Goal: Communication & Community: Answer question/provide support

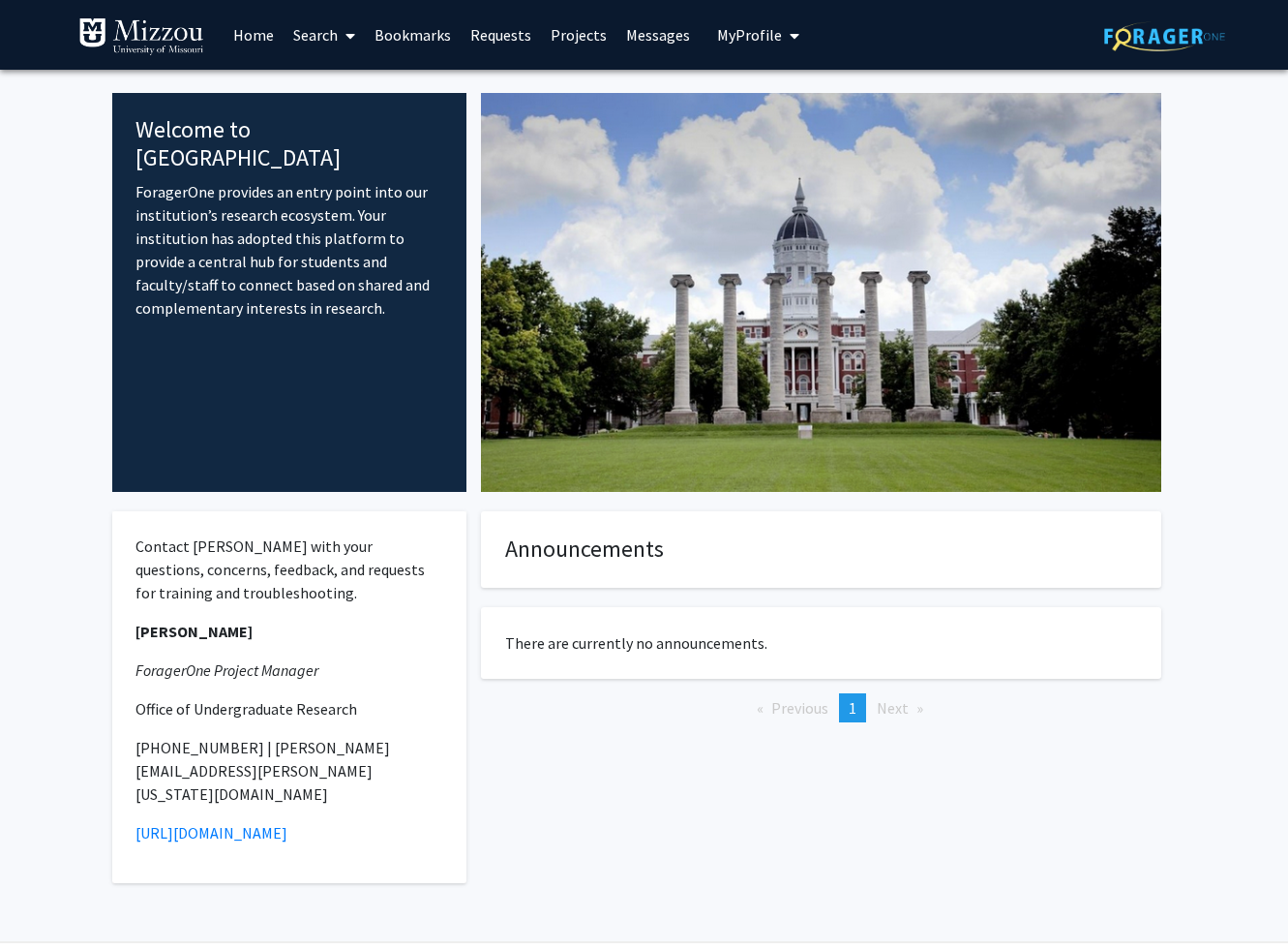
click at [475, 38] on link "Requests" at bounding box center [500, 34] width 80 height 67
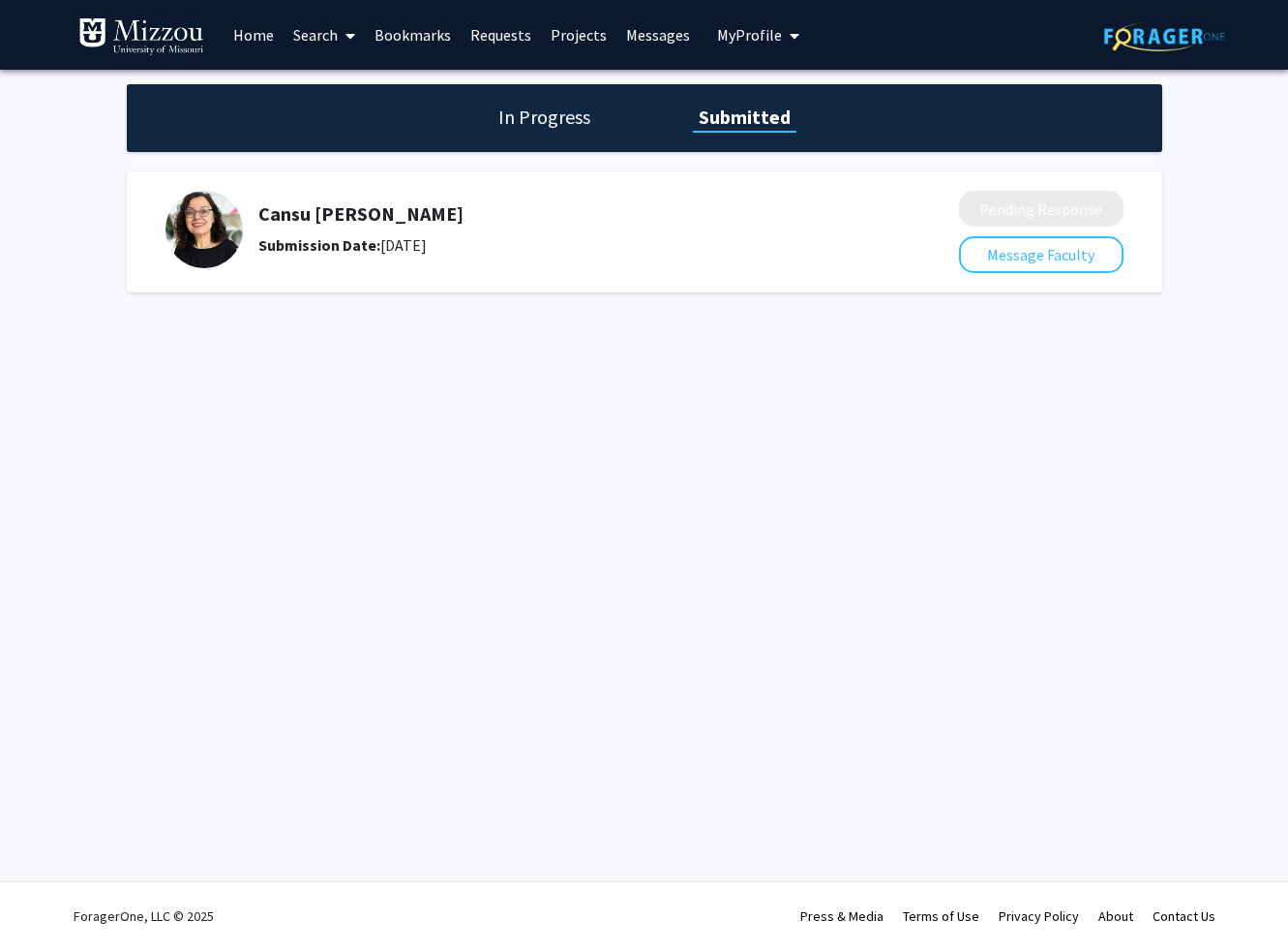
click at [314, 214] on h5 "Cansu [PERSON_NAME]" at bounding box center [557, 214] width 598 height 23
click at [327, 215] on h5 "Cansu [PERSON_NAME]" at bounding box center [557, 214] width 598 height 23
click at [265, 34] on link "Home" at bounding box center [253, 34] width 60 height 67
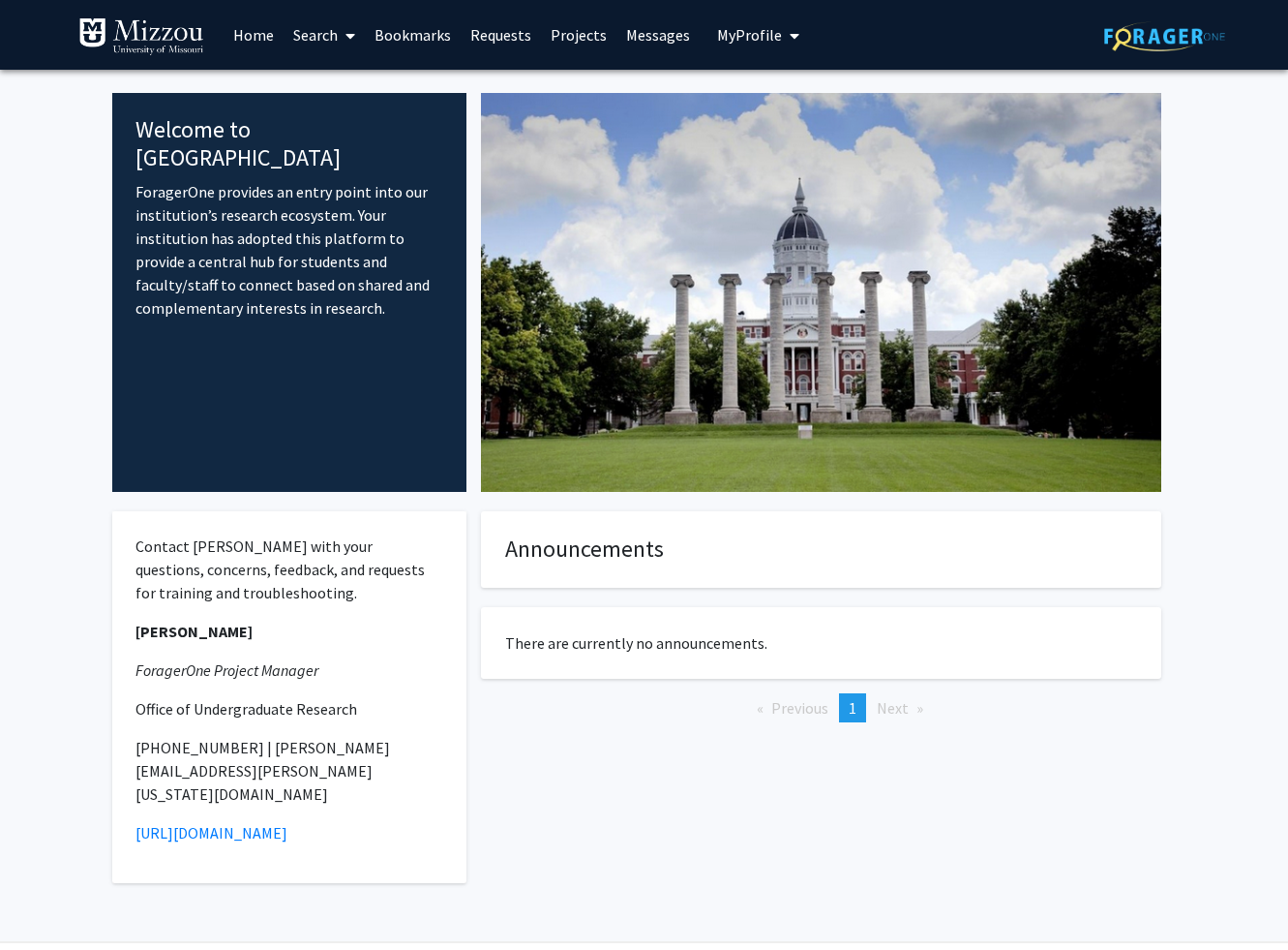
click at [740, 37] on span "My Profile" at bounding box center [750, 35] width 64 height 20
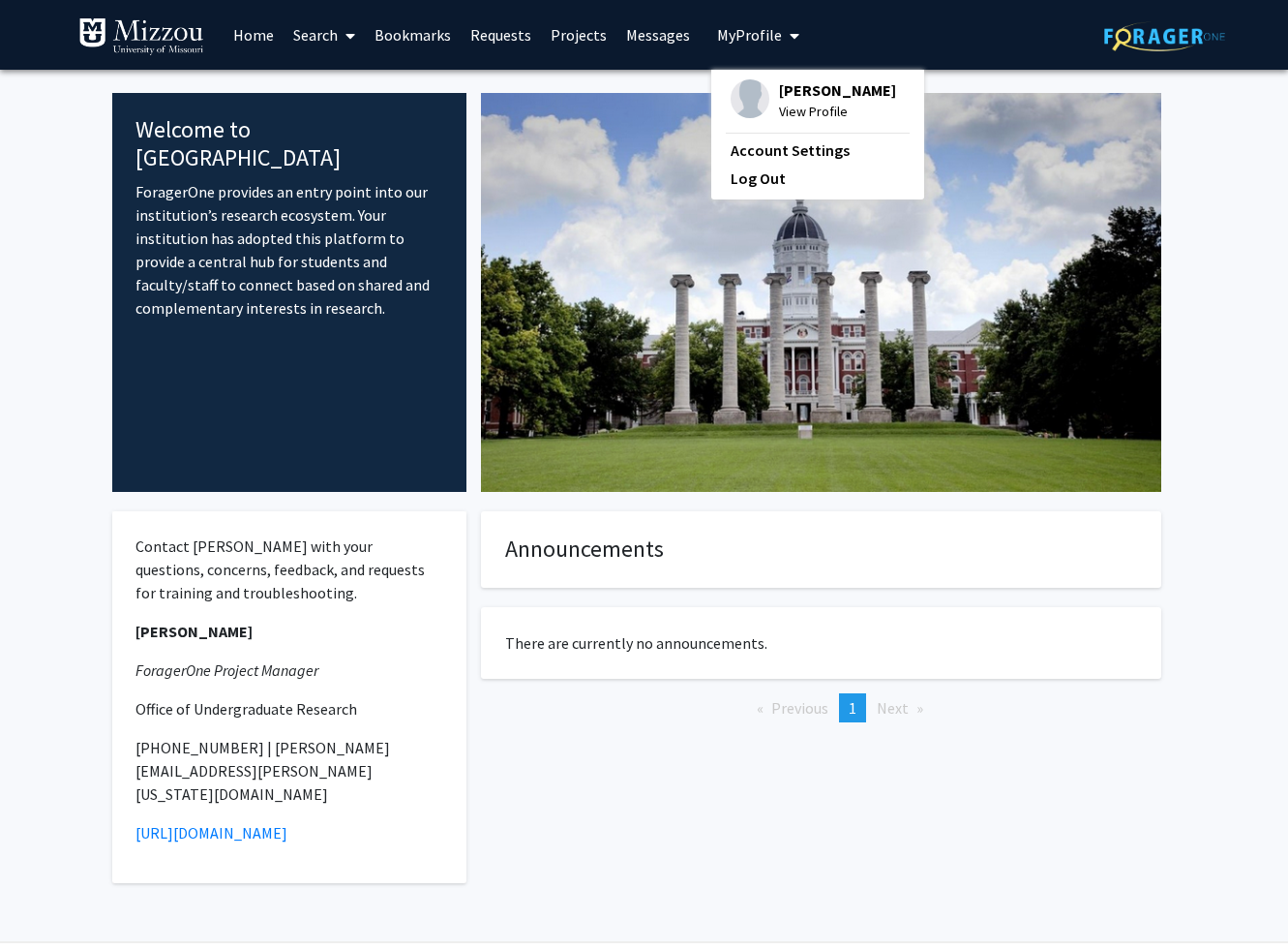
click at [690, 42] on div "Skip navigation Home Search Bookmarks Requests Projects Messages My Profile [PE…" at bounding box center [442, 34] width 727 height 69
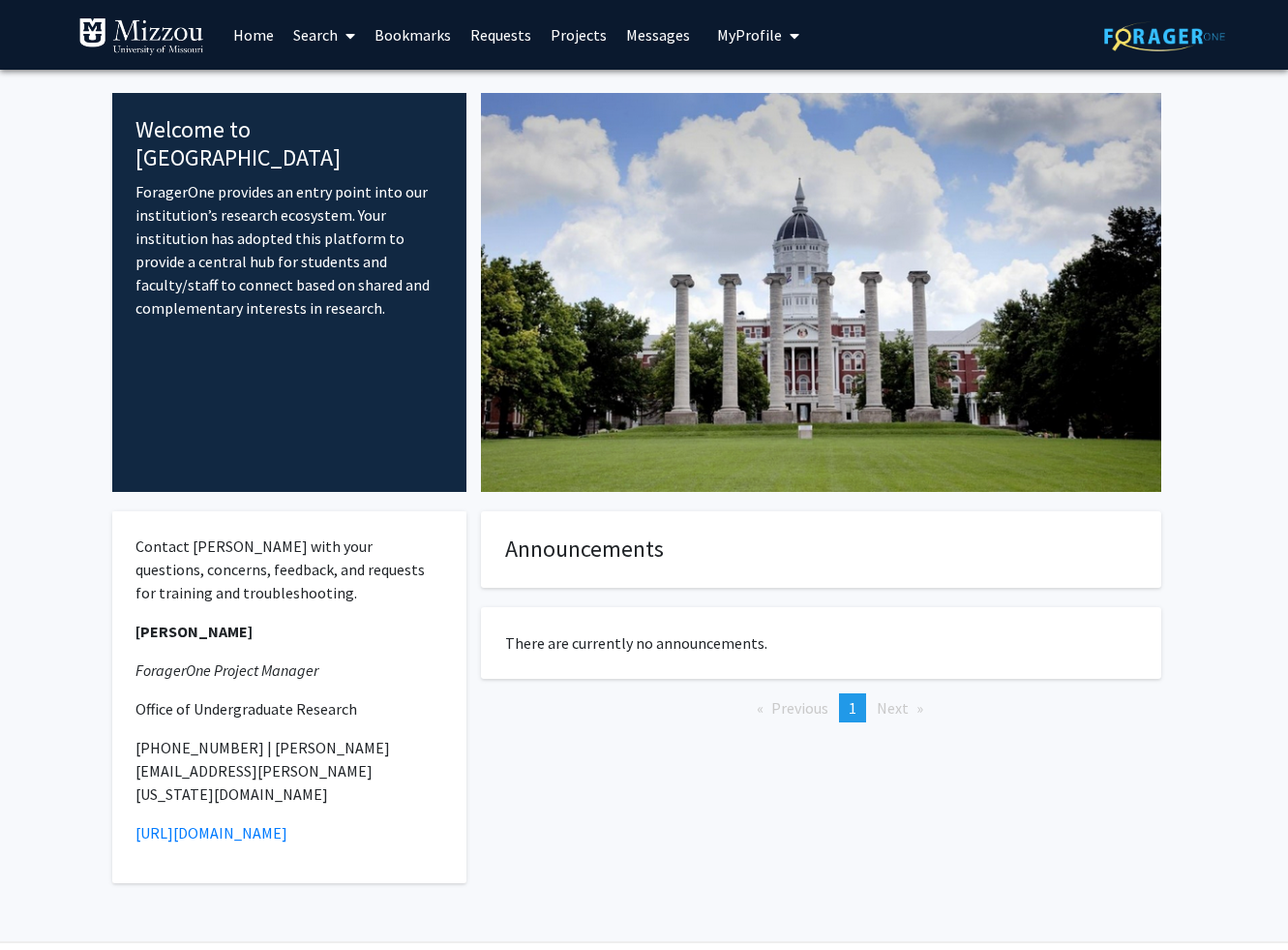
click at [675, 42] on link "Messages" at bounding box center [658, 34] width 83 height 67
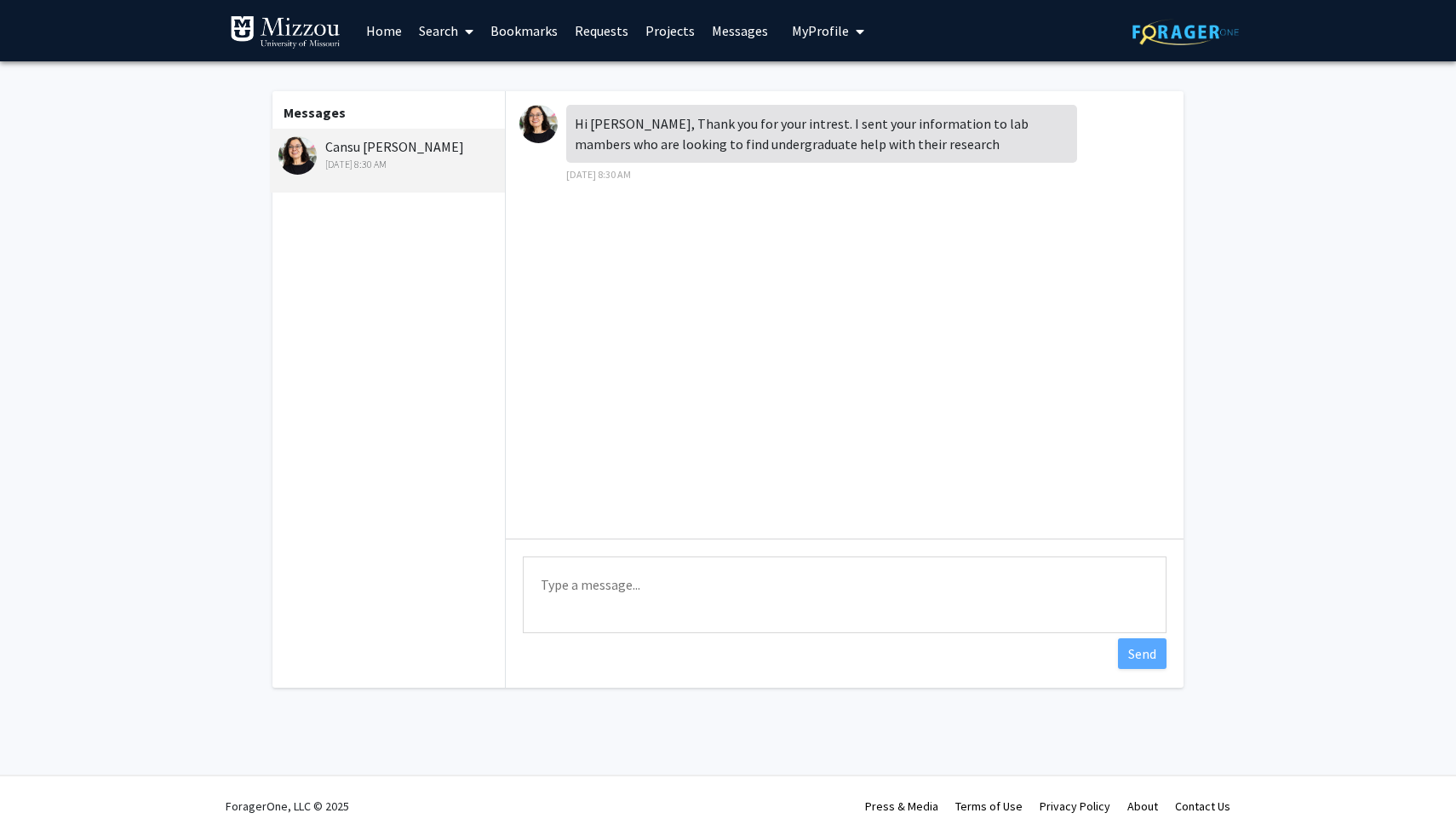
click at [362, 144] on div "Cansu [PERSON_NAME] [DATE] 8:30 AM" at bounding box center [390, 154] width 222 height 36
click at [719, 597] on textarea "Type a message" at bounding box center [845, 594] width 644 height 77
type textarea "Hello, thank you very much! I appreciate it!"
click at [1133, 649] on button "Send" at bounding box center [1142, 654] width 48 height 31
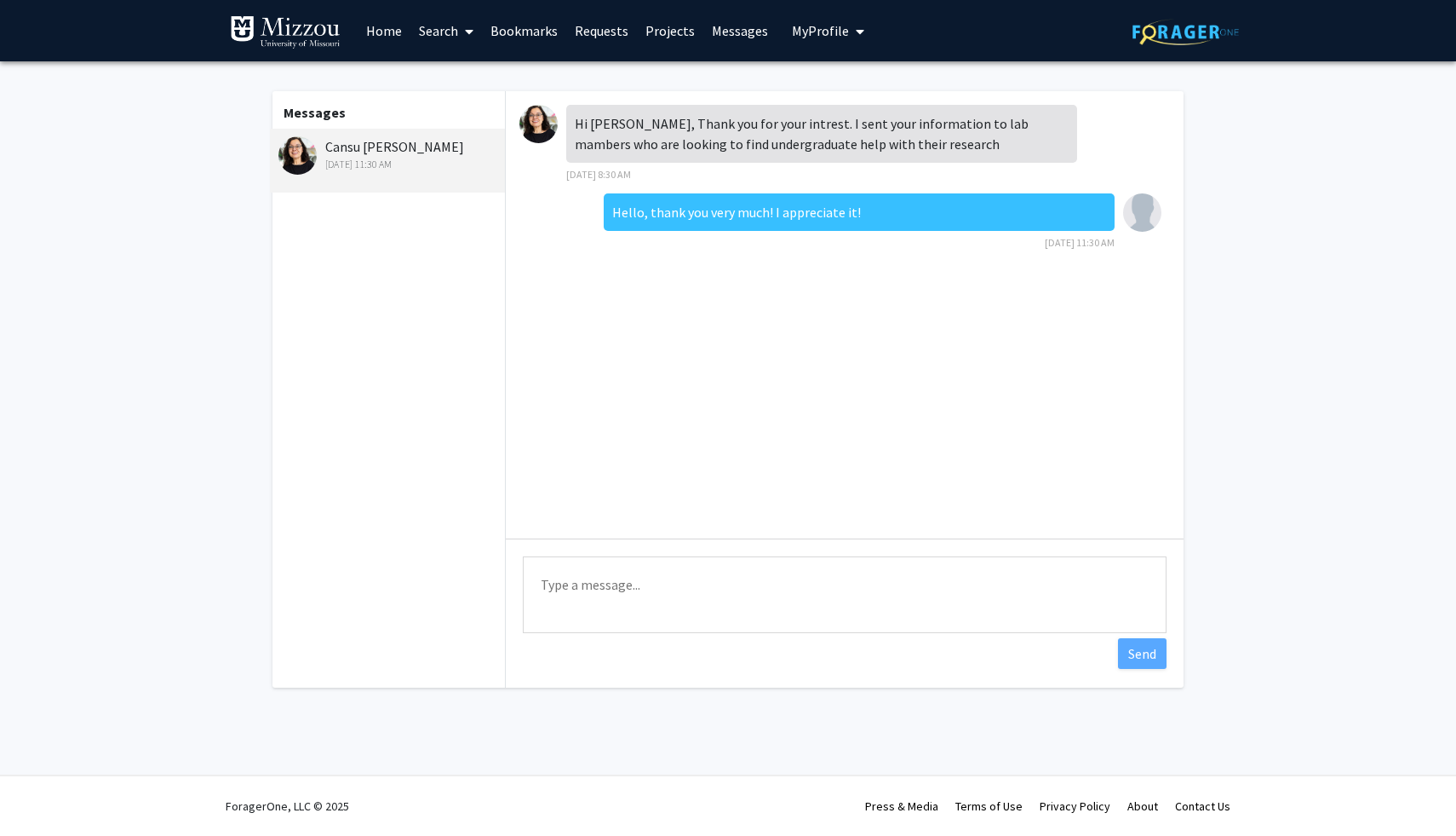
click at [306, 26] on img at bounding box center [285, 33] width 111 height 34
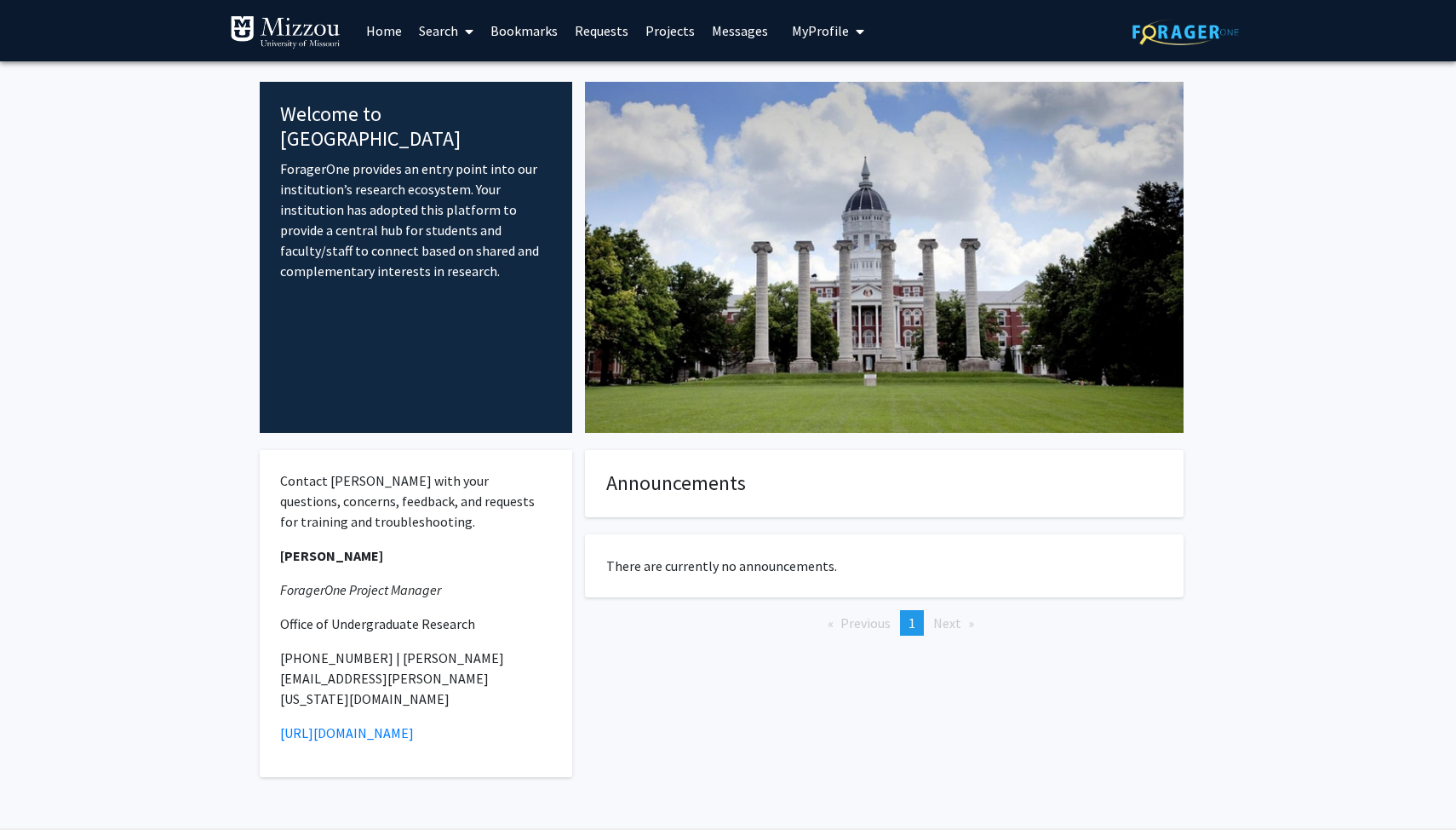
click at [396, 34] on link "Home" at bounding box center [384, 30] width 52 height 59
click at [441, 36] on link "Search" at bounding box center [445, 30] width 71 height 59
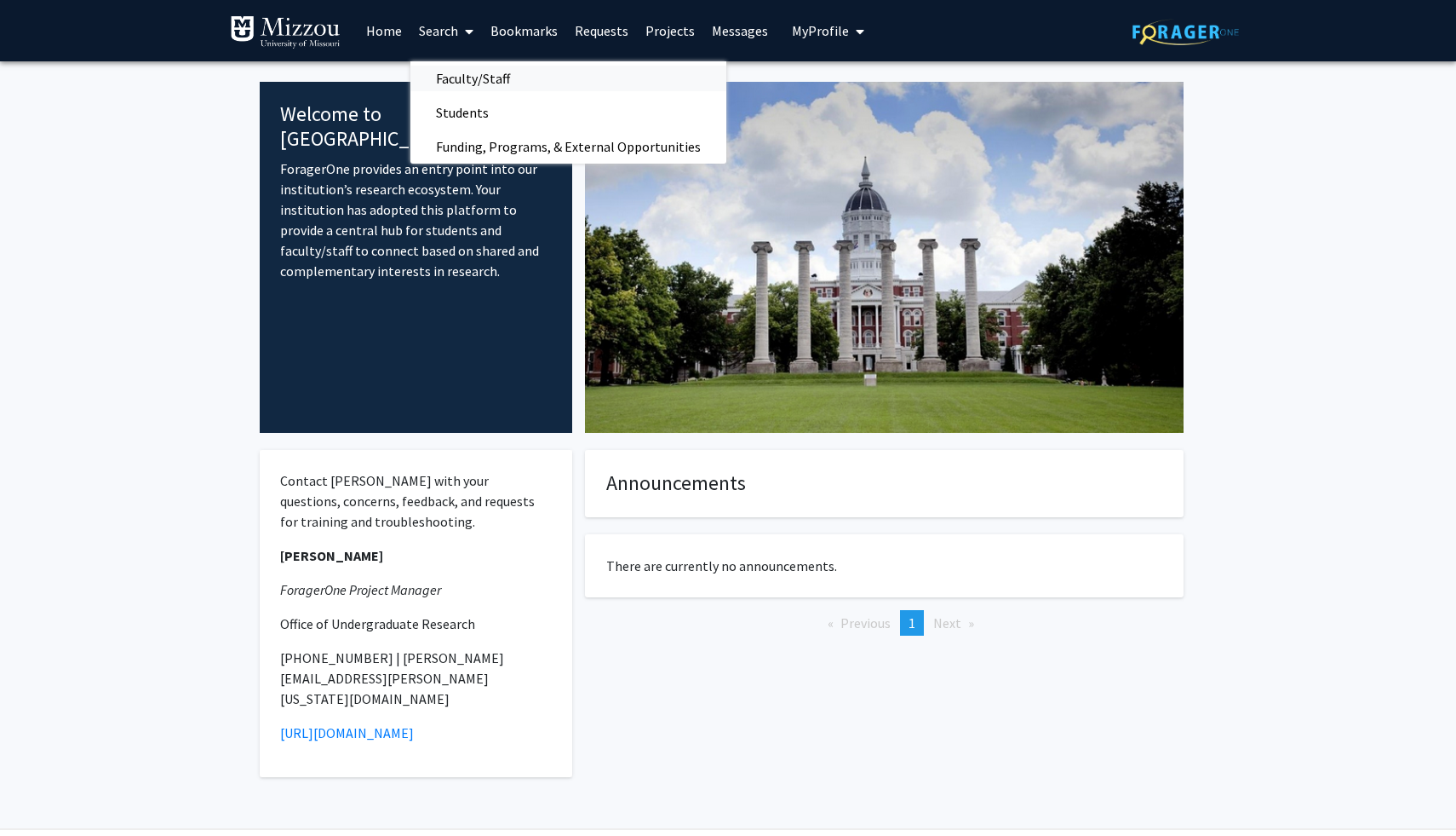
click at [447, 65] on span "Faculty/Staff" at bounding box center [473, 78] width 126 height 34
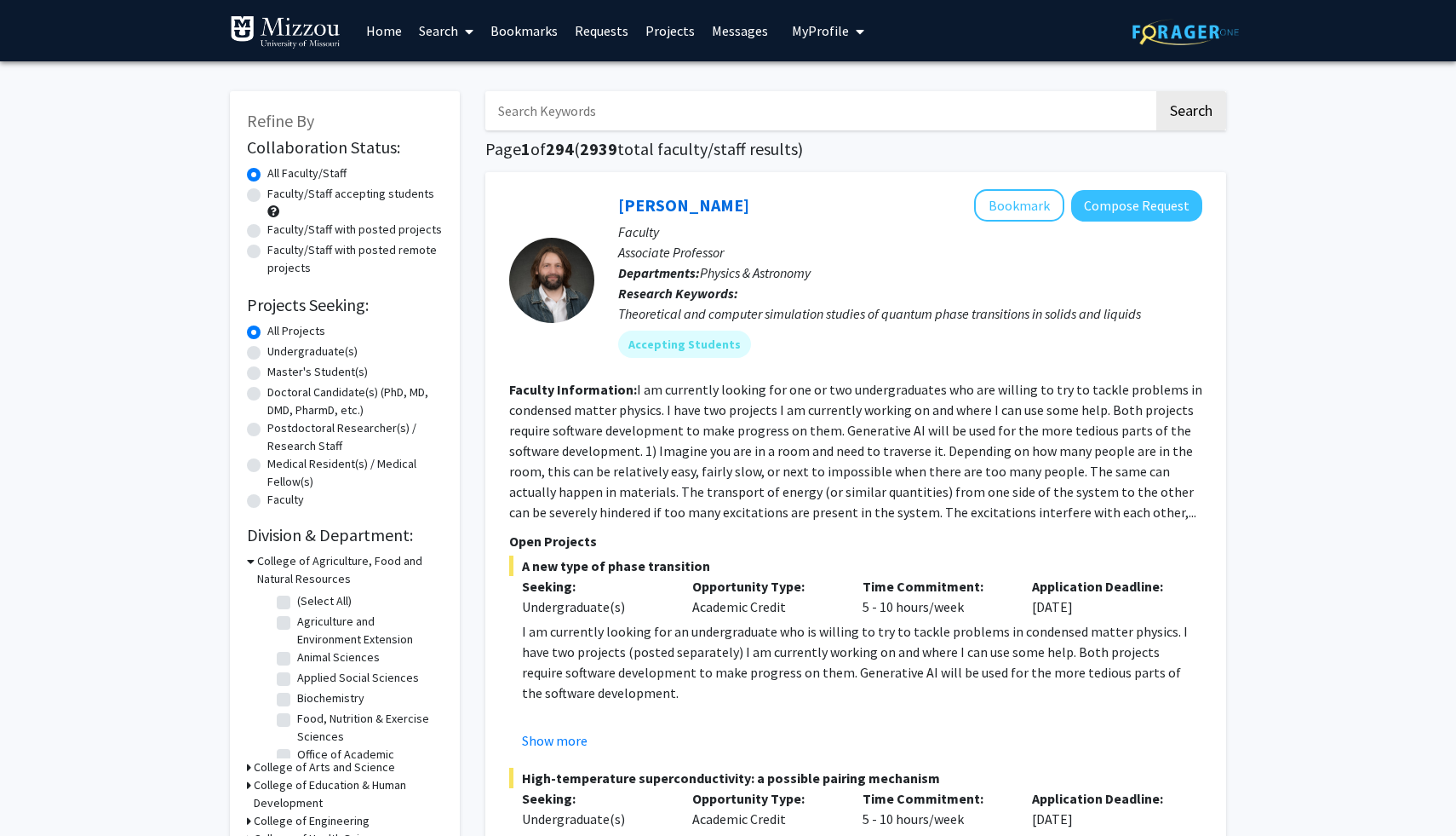
click at [742, 22] on link "Messages" at bounding box center [740, 30] width 73 height 59
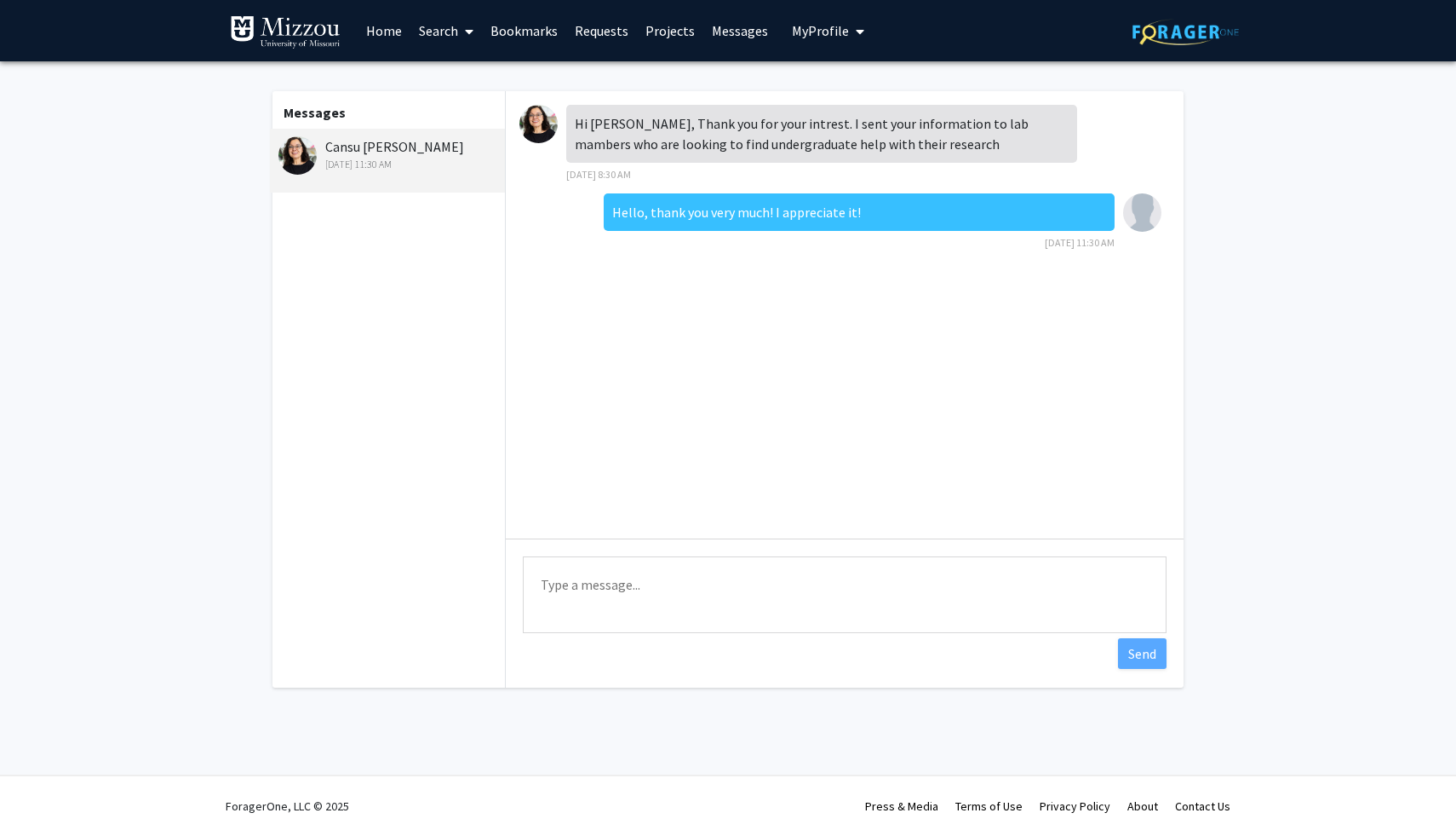
click at [295, 142] on img at bounding box center [298, 155] width 39 height 39
click at [342, 144] on div "Cansu [PERSON_NAME] [DATE] 11:30 AM" at bounding box center [390, 154] width 222 height 36
click at [534, 126] on img at bounding box center [538, 124] width 39 height 39
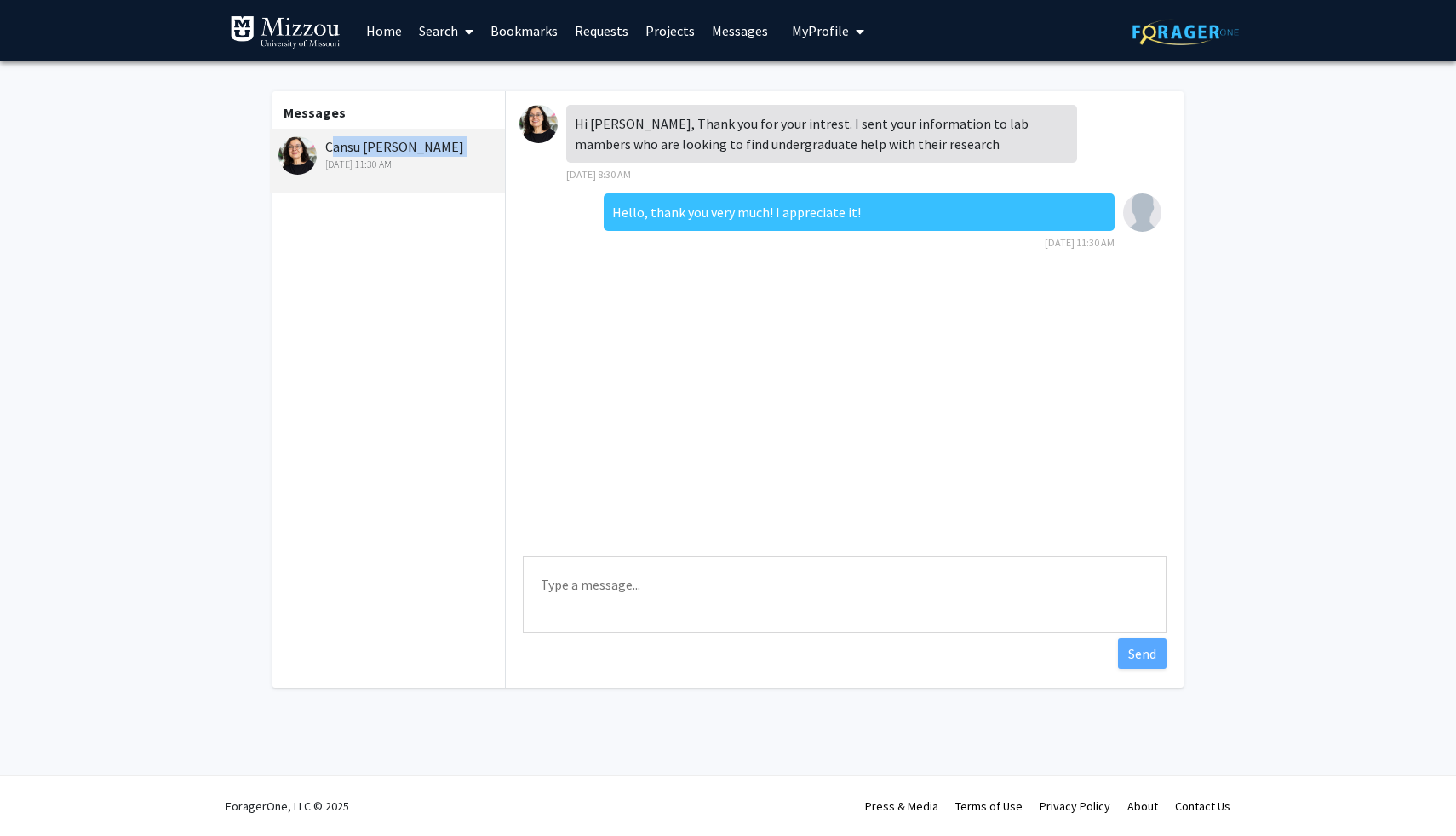
click at [539, 132] on img at bounding box center [538, 124] width 39 height 39
click at [292, 151] on img at bounding box center [298, 155] width 39 height 39
click at [441, 29] on link "Search" at bounding box center [445, 30] width 71 height 59
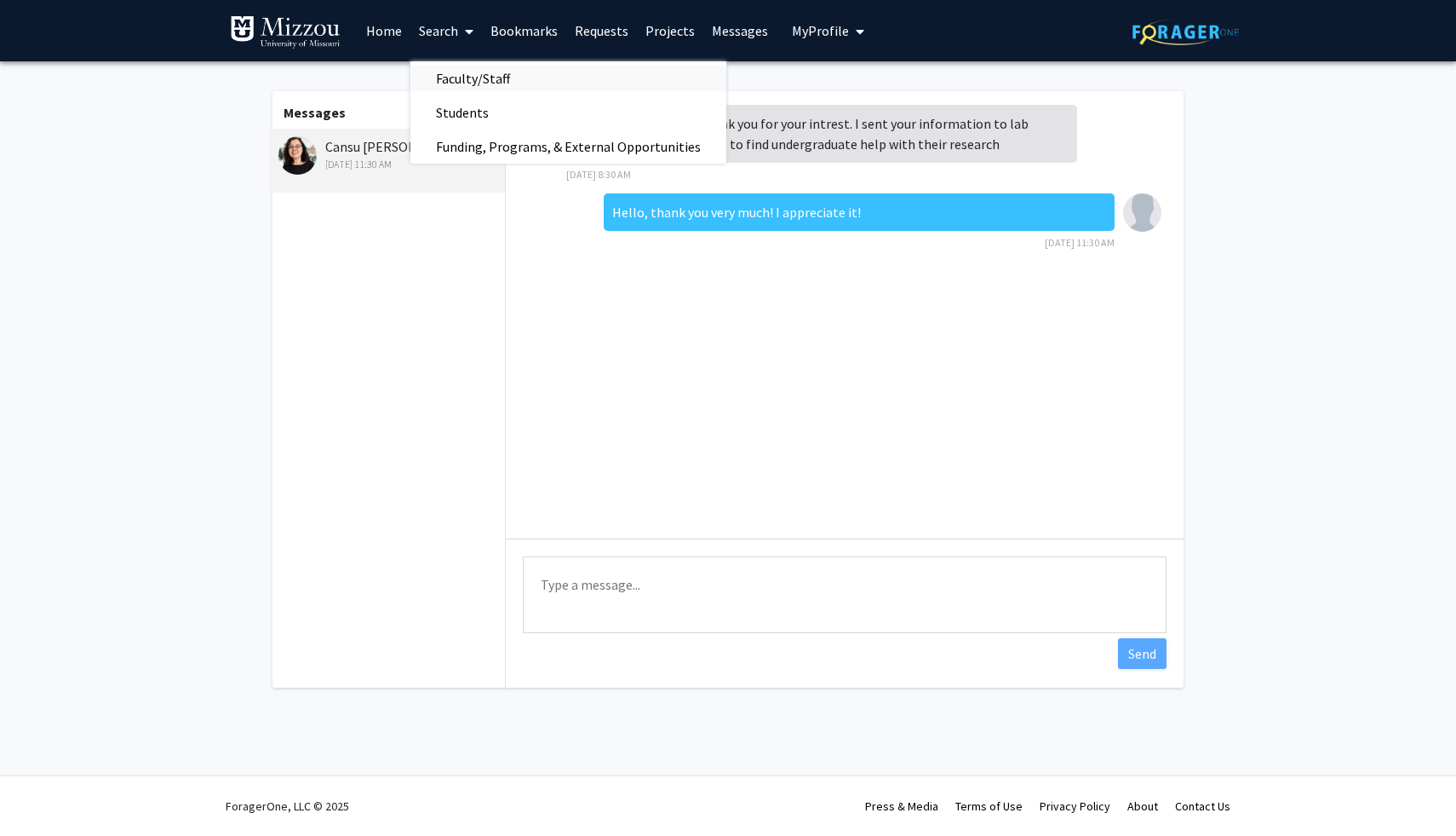
click at [491, 83] on span "Faculty/Staff" at bounding box center [473, 78] width 126 height 34
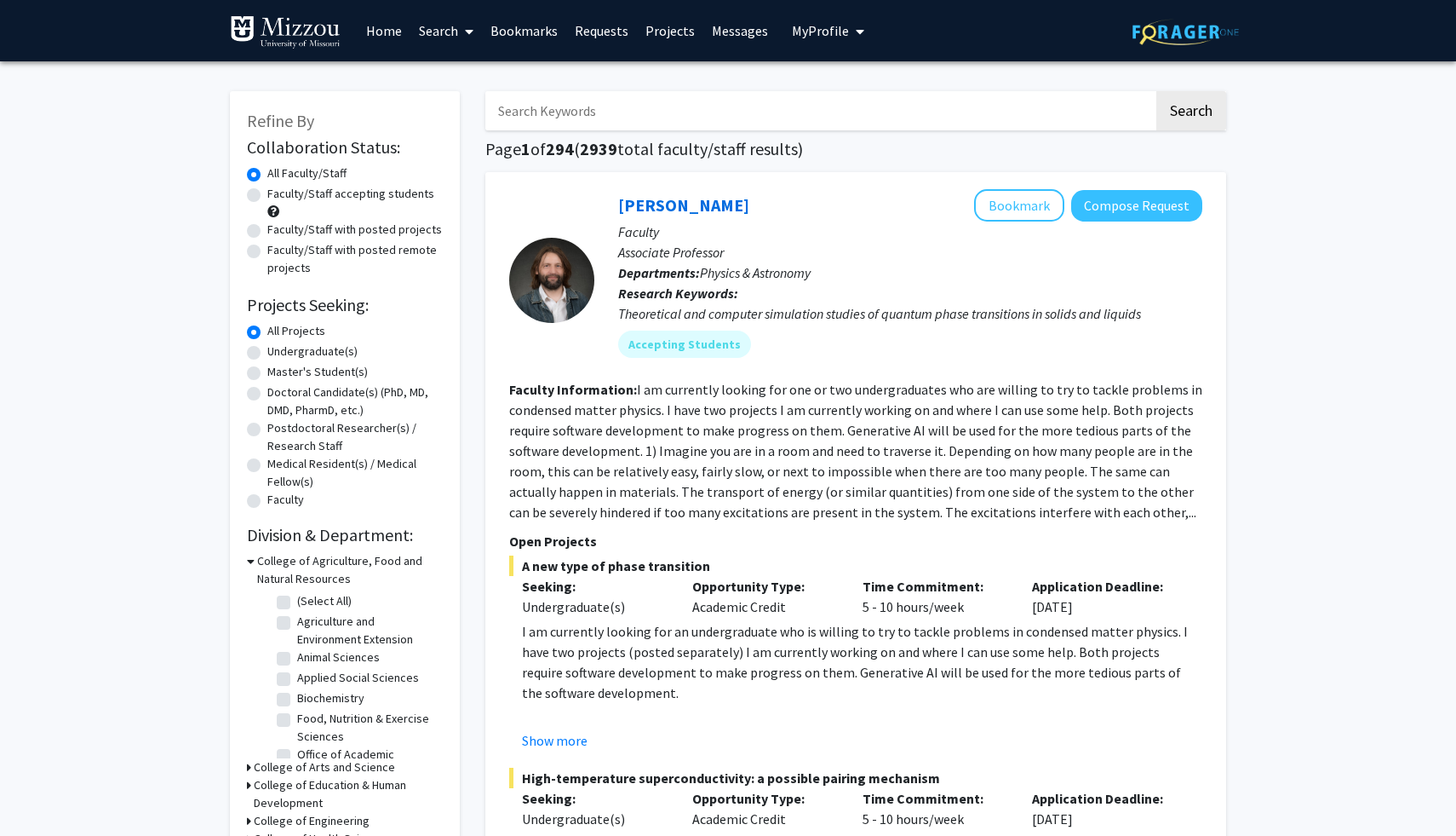
click at [591, 113] on input "Search Keywords" at bounding box center [819, 111] width 668 height 40
click at [715, 37] on link "Messages" at bounding box center [740, 30] width 73 height 59
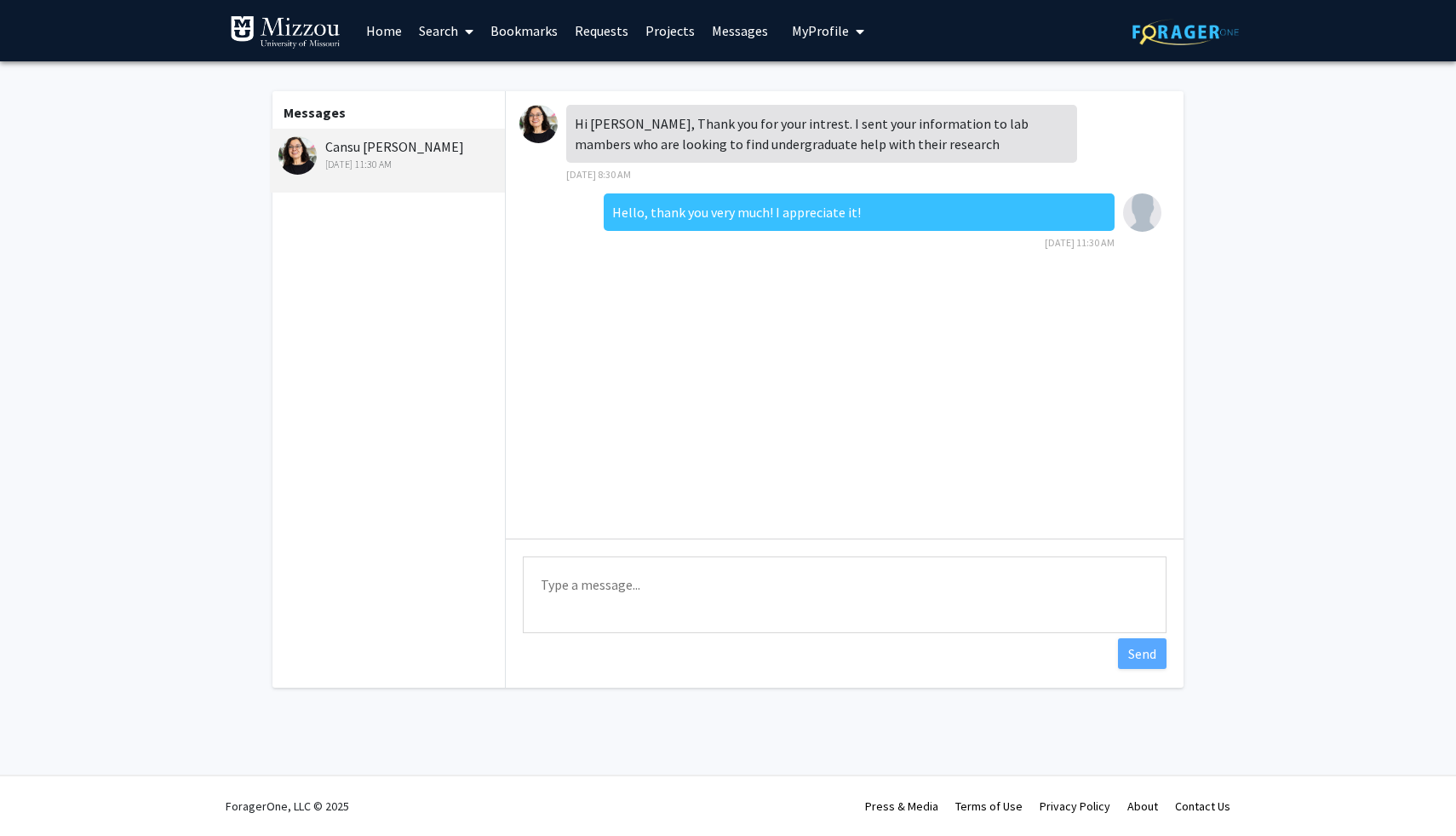
click at [445, 30] on link "Search" at bounding box center [445, 30] width 71 height 59
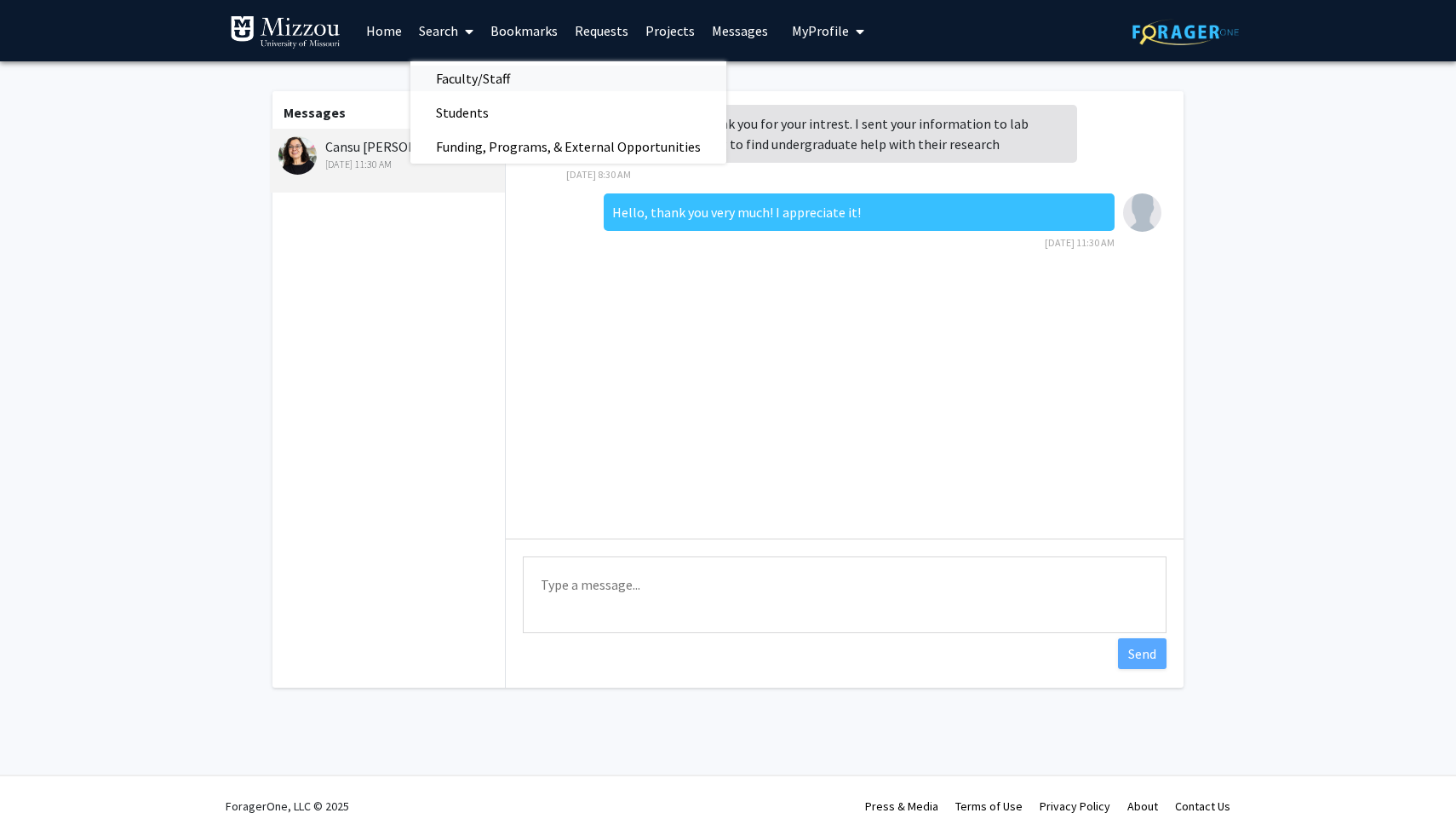
click at [482, 77] on span "Faculty/Staff" at bounding box center [473, 78] width 126 height 34
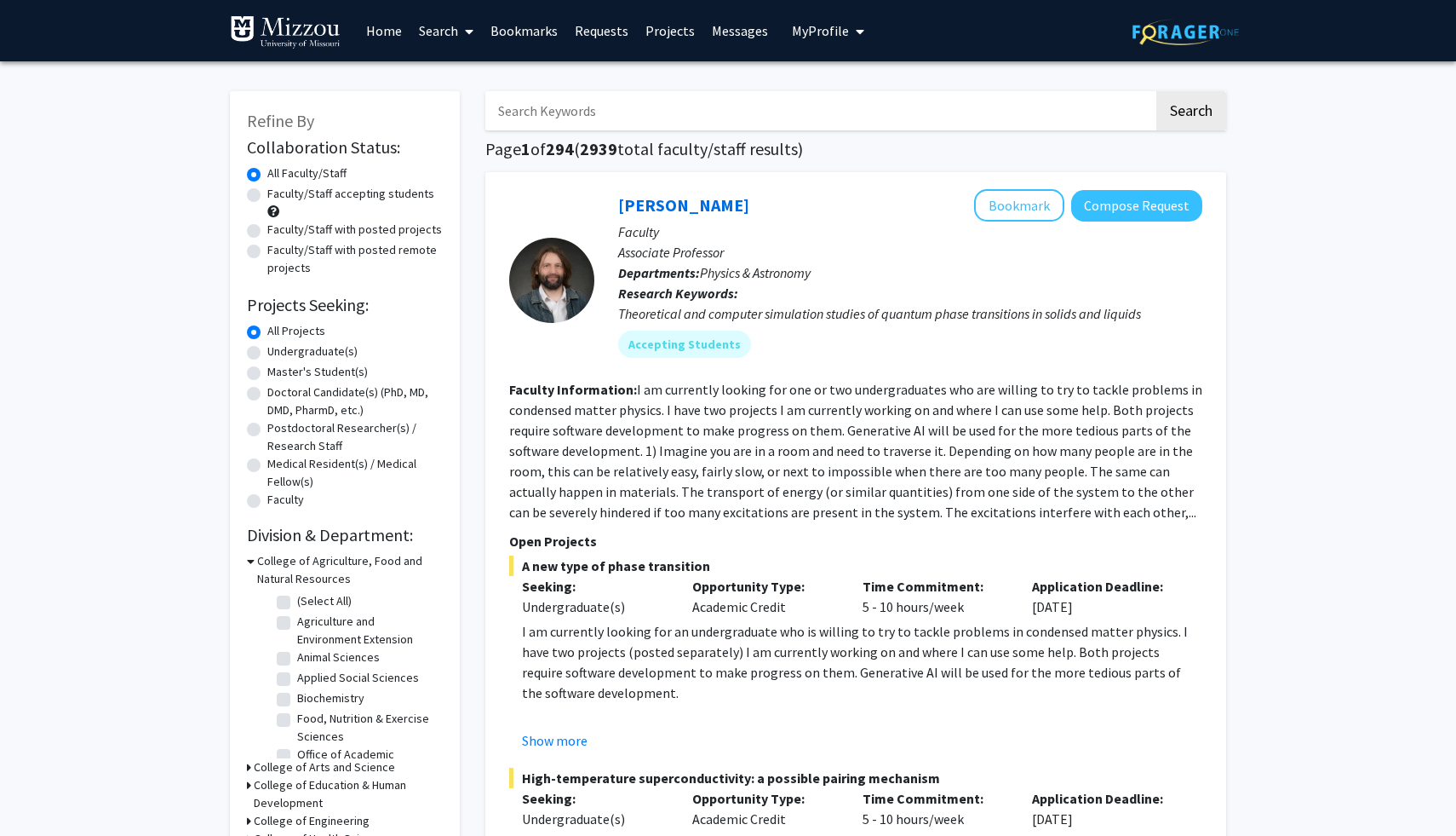
click at [557, 122] on input "Search Keywords" at bounding box center [819, 111] width 668 height 40
type input "cansu"
click at [1133, 91] on button "Search" at bounding box center [1191, 111] width 70 height 40
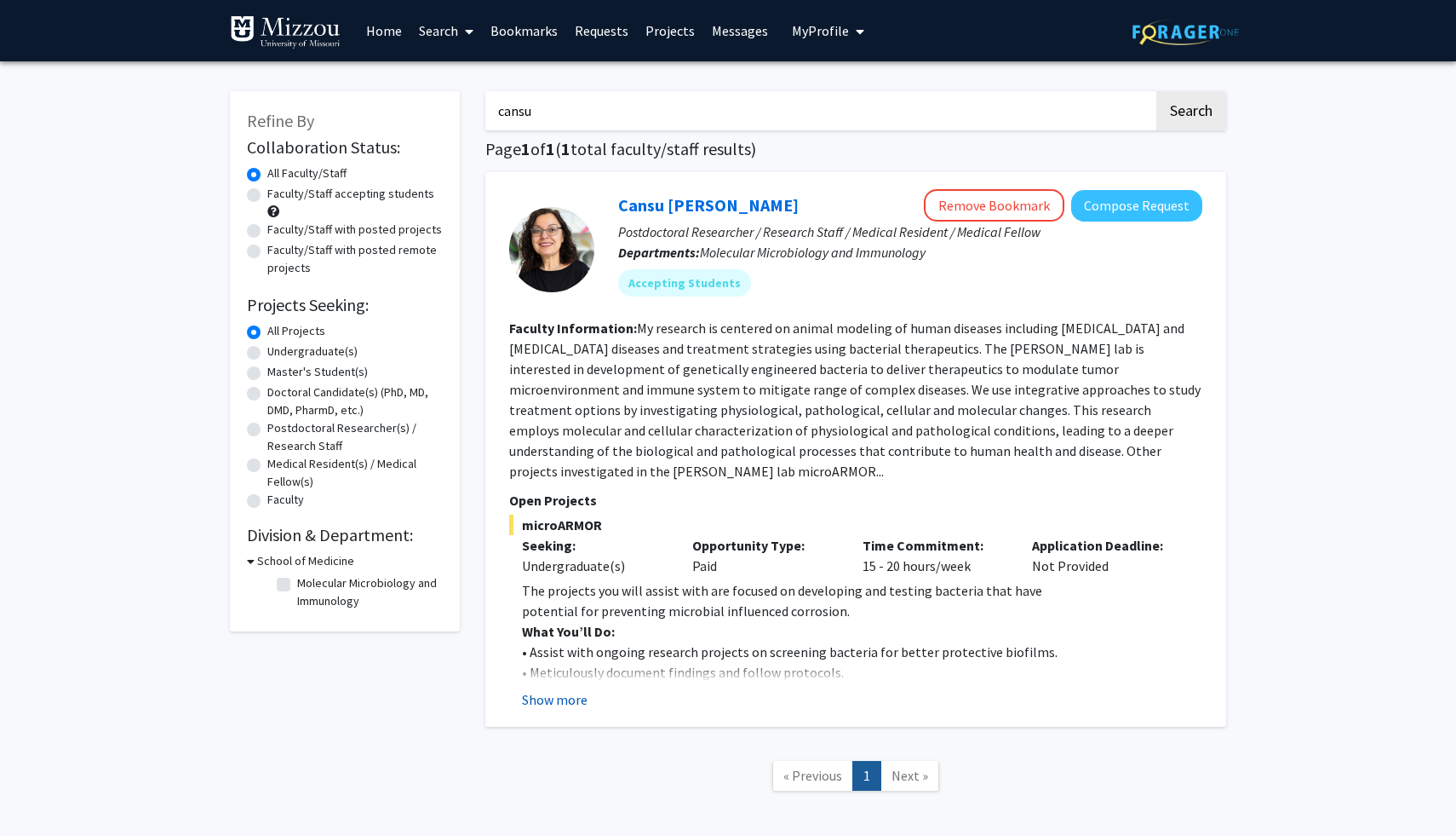
click at [572, 696] on button "Show more" at bounding box center [555, 699] width 65 height 21
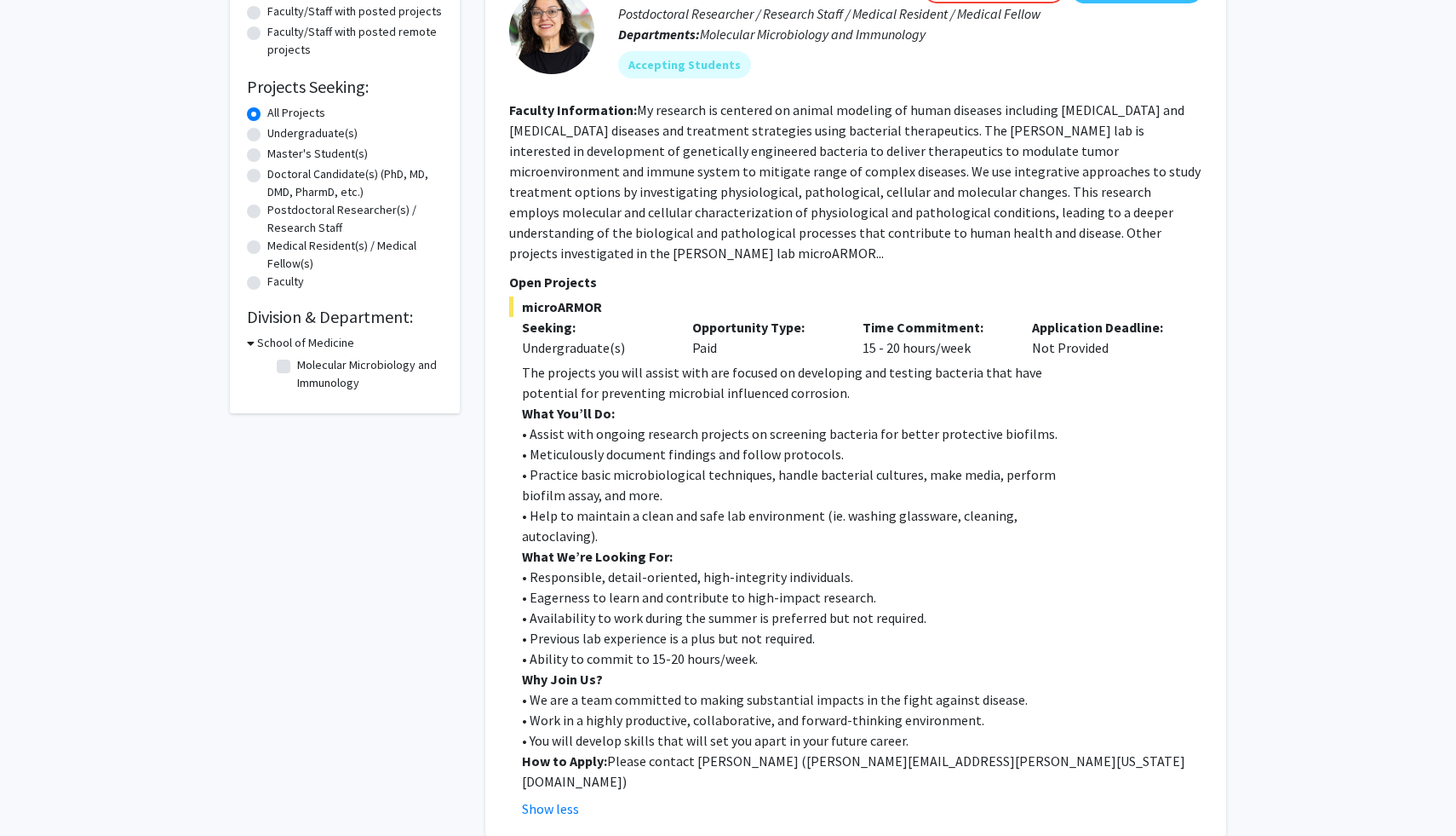
scroll to position [223, 0]
